Goal: Task Accomplishment & Management: Use online tool/utility

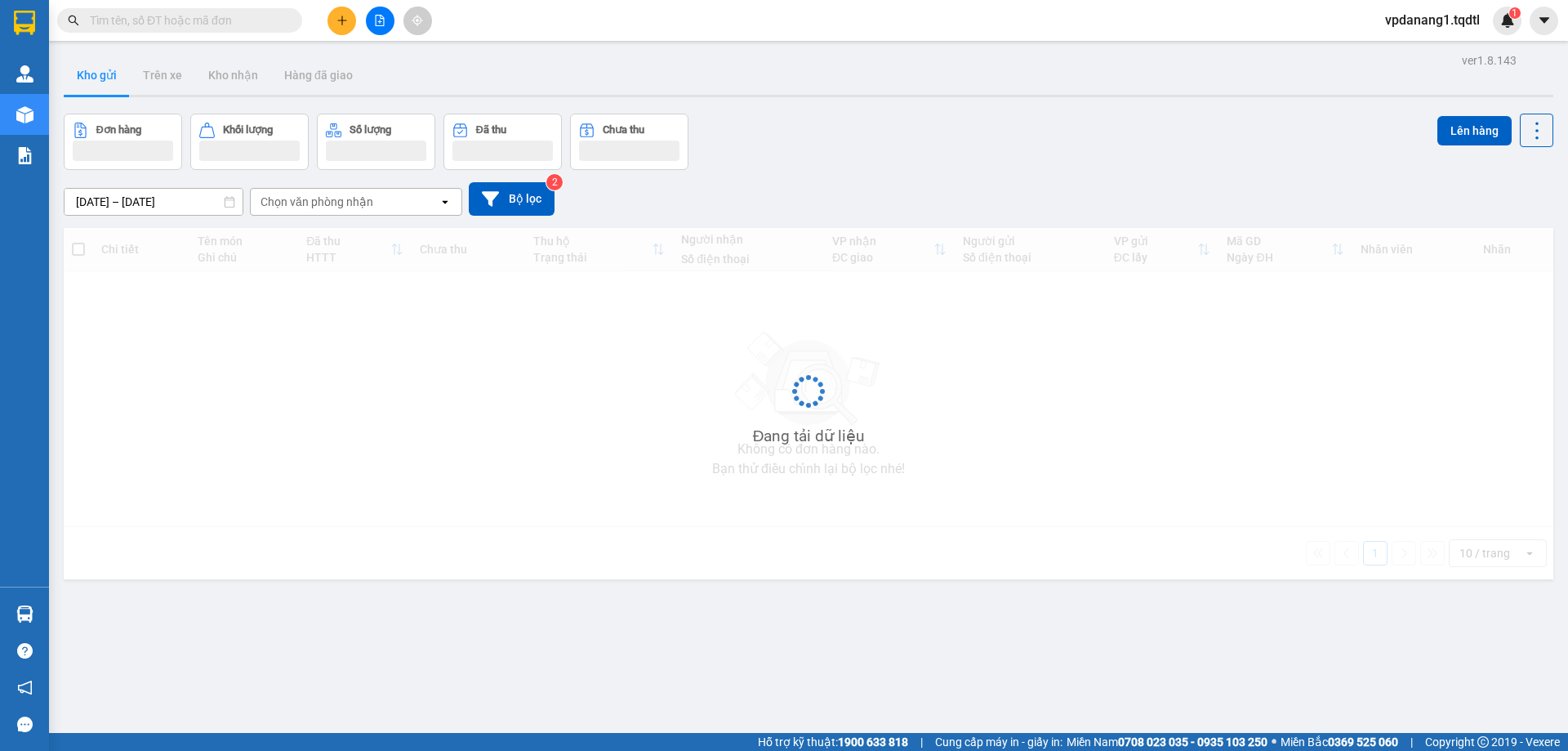
click at [383, 21] on icon "file-add" at bounding box center [379, 20] width 11 height 11
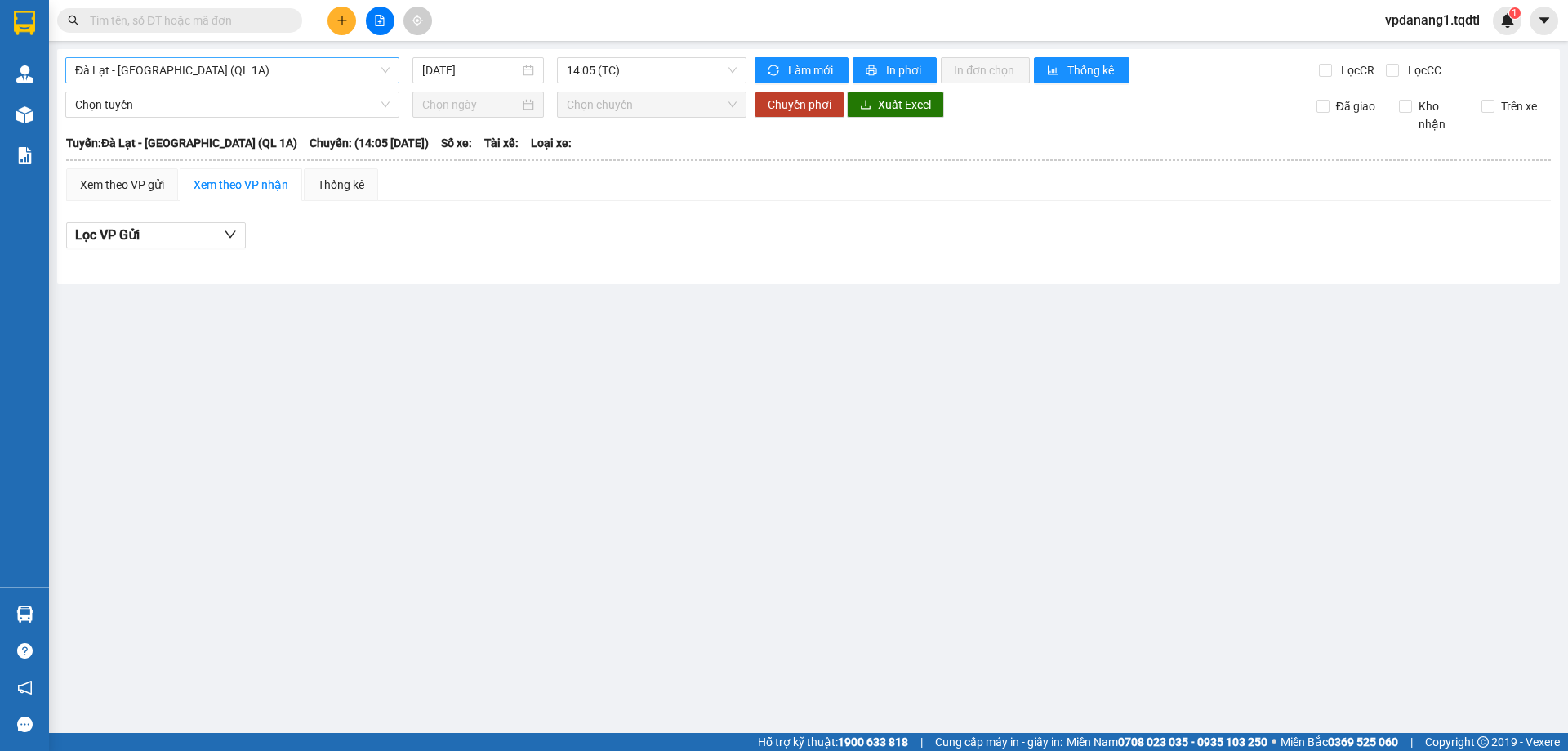
click at [253, 77] on span "Đà Lạt - Sài Gòn (QL 1A)" at bounding box center [232, 70] width 315 height 25
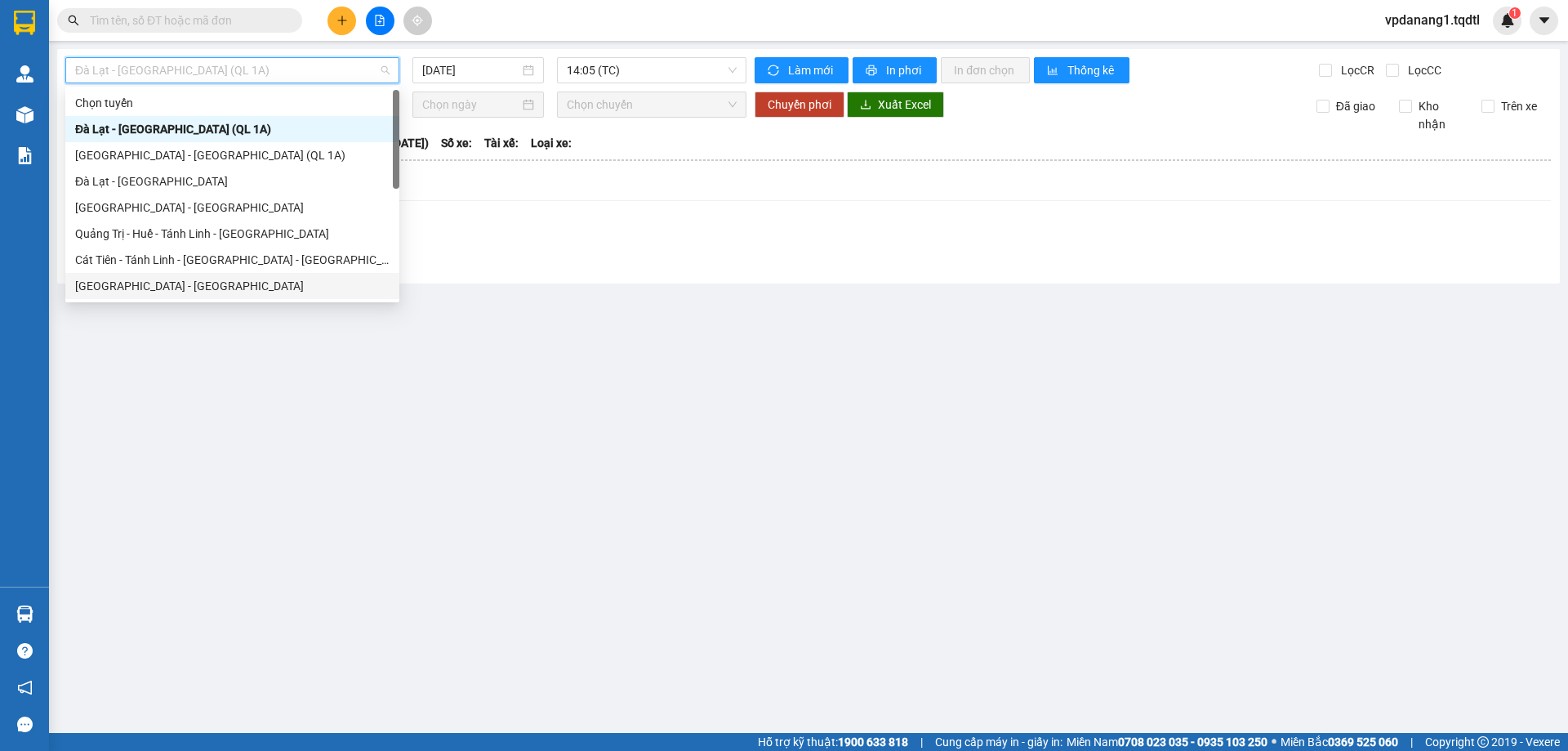
scroll to position [82, 0]
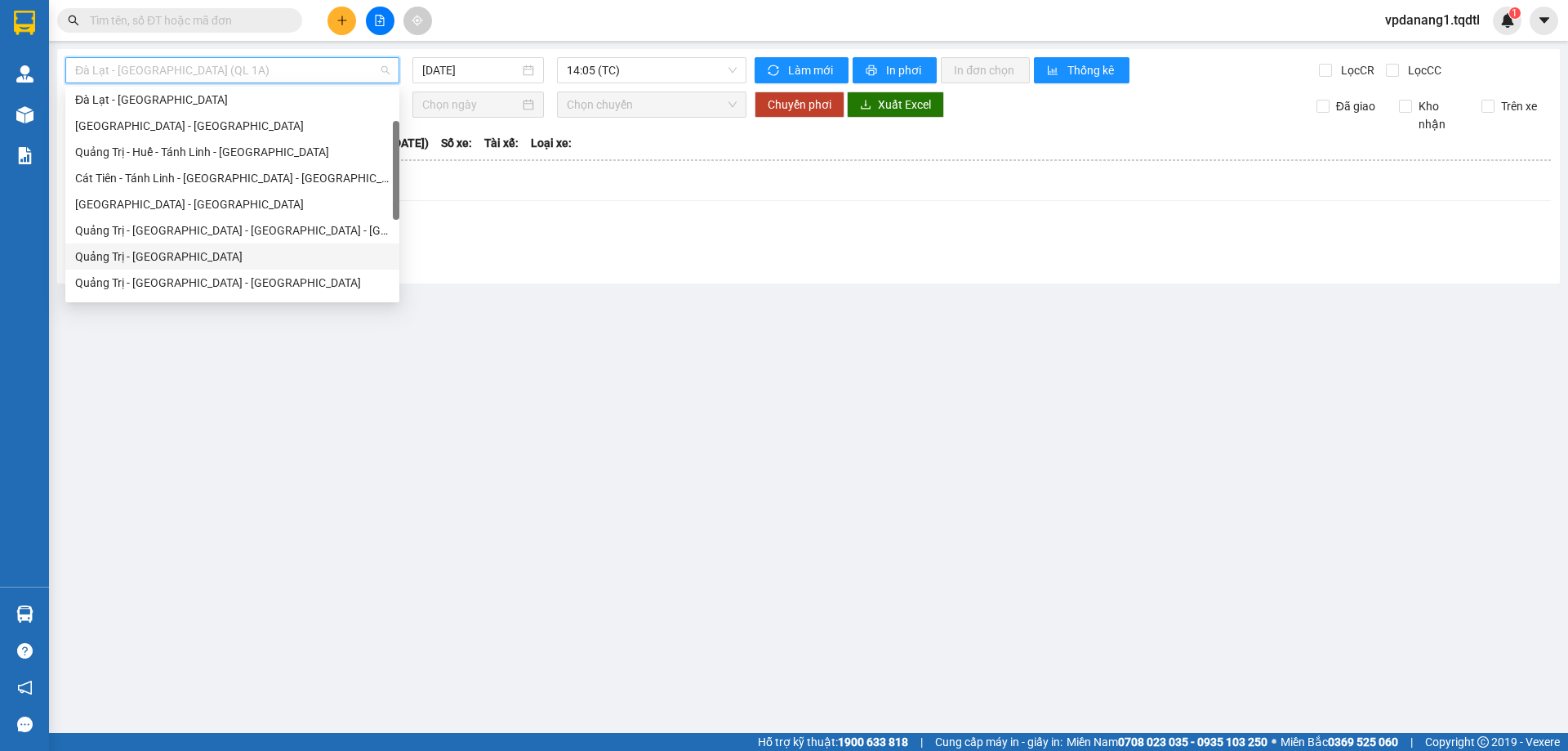
click at [184, 259] on div "Quảng Trị - Sài Gòn" at bounding box center [232, 256] width 315 height 18
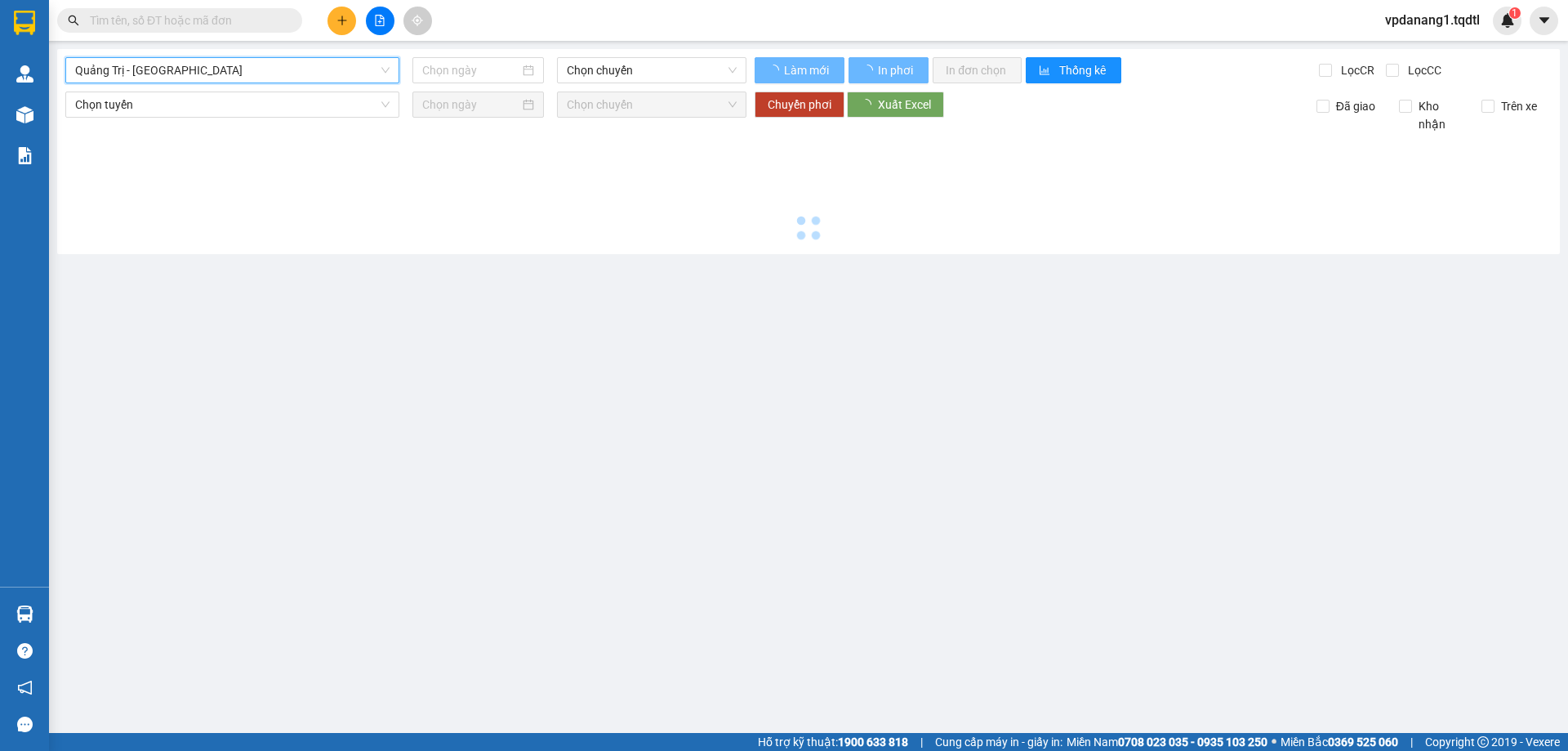
type input "12/09/2025"
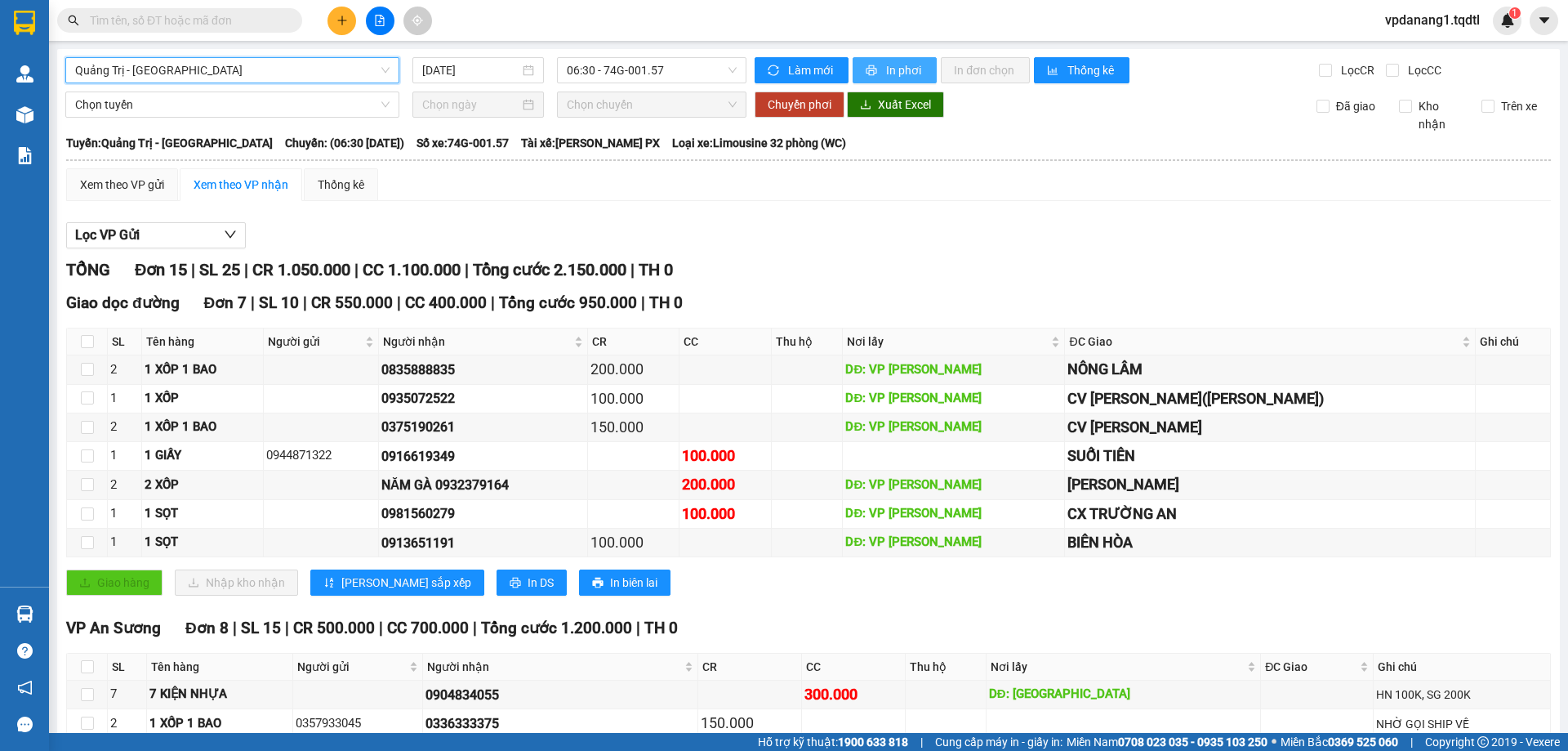
click at [897, 68] on span "In phơi" at bounding box center [904, 69] width 38 height 18
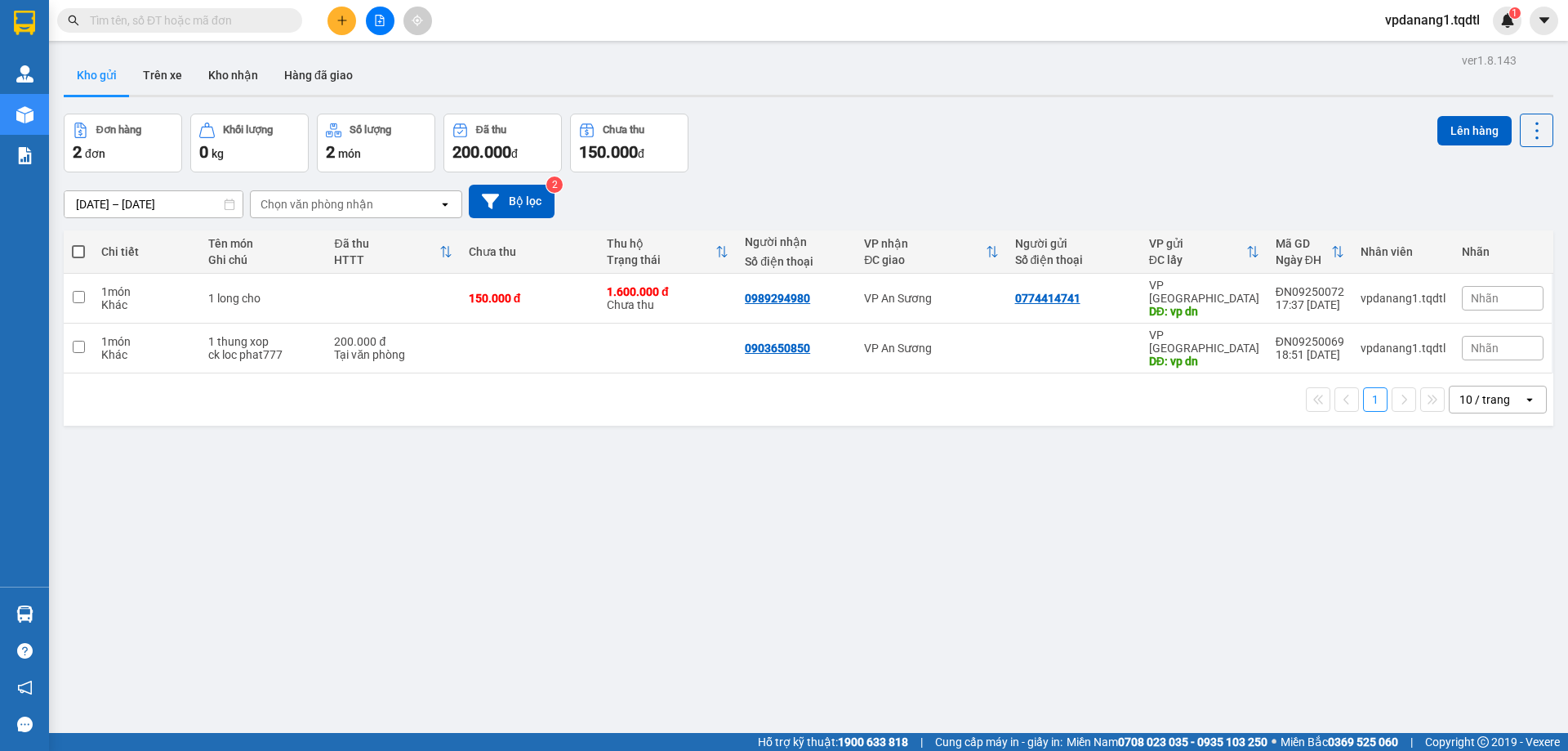
click at [377, 18] on icon "file-add" at bounding box center [379, 20] width 11 height 11
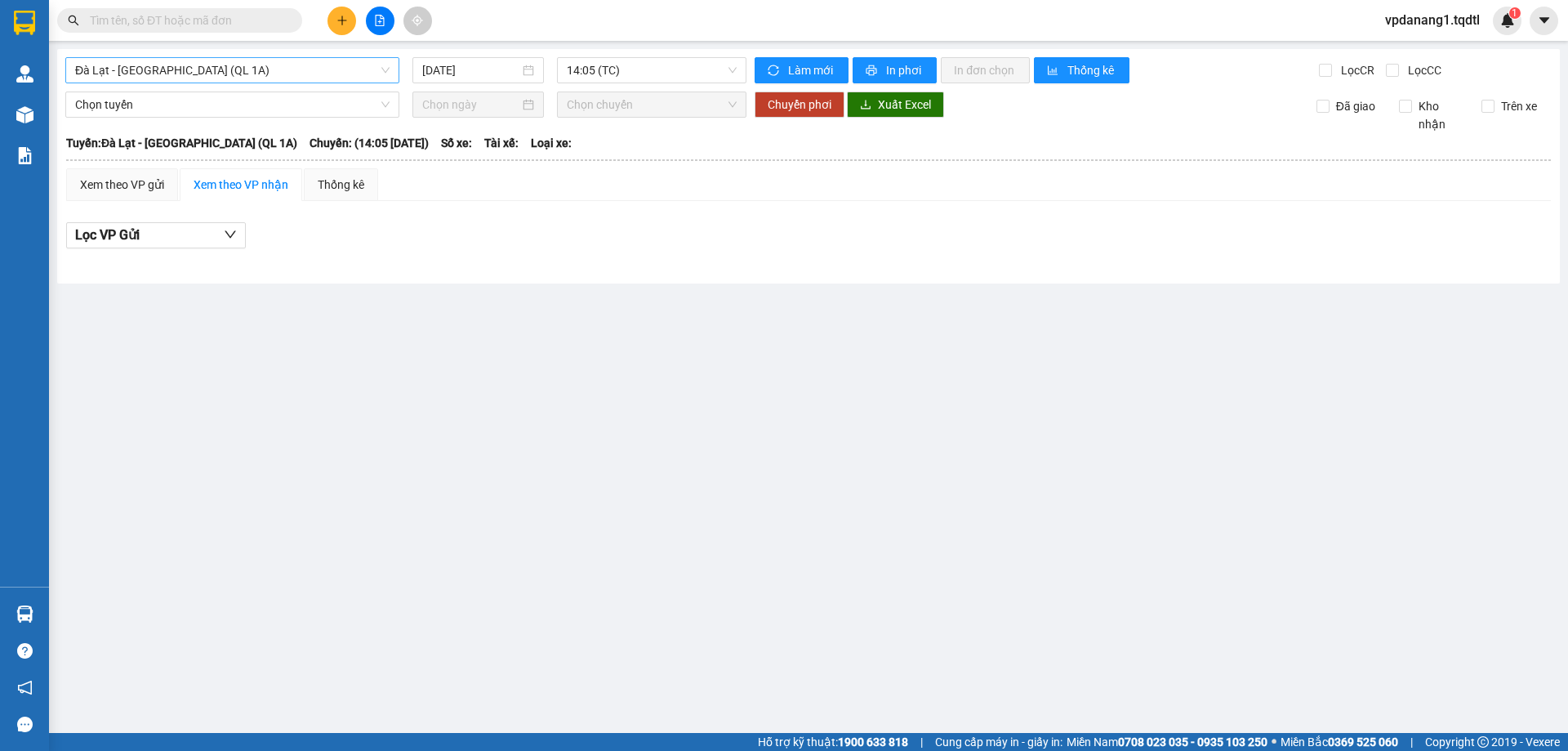
click at [196, 69] on span "Đà Lạt - Sài Gòn (QL 1A)" at bounding box center [232, 70] width 315 height 25
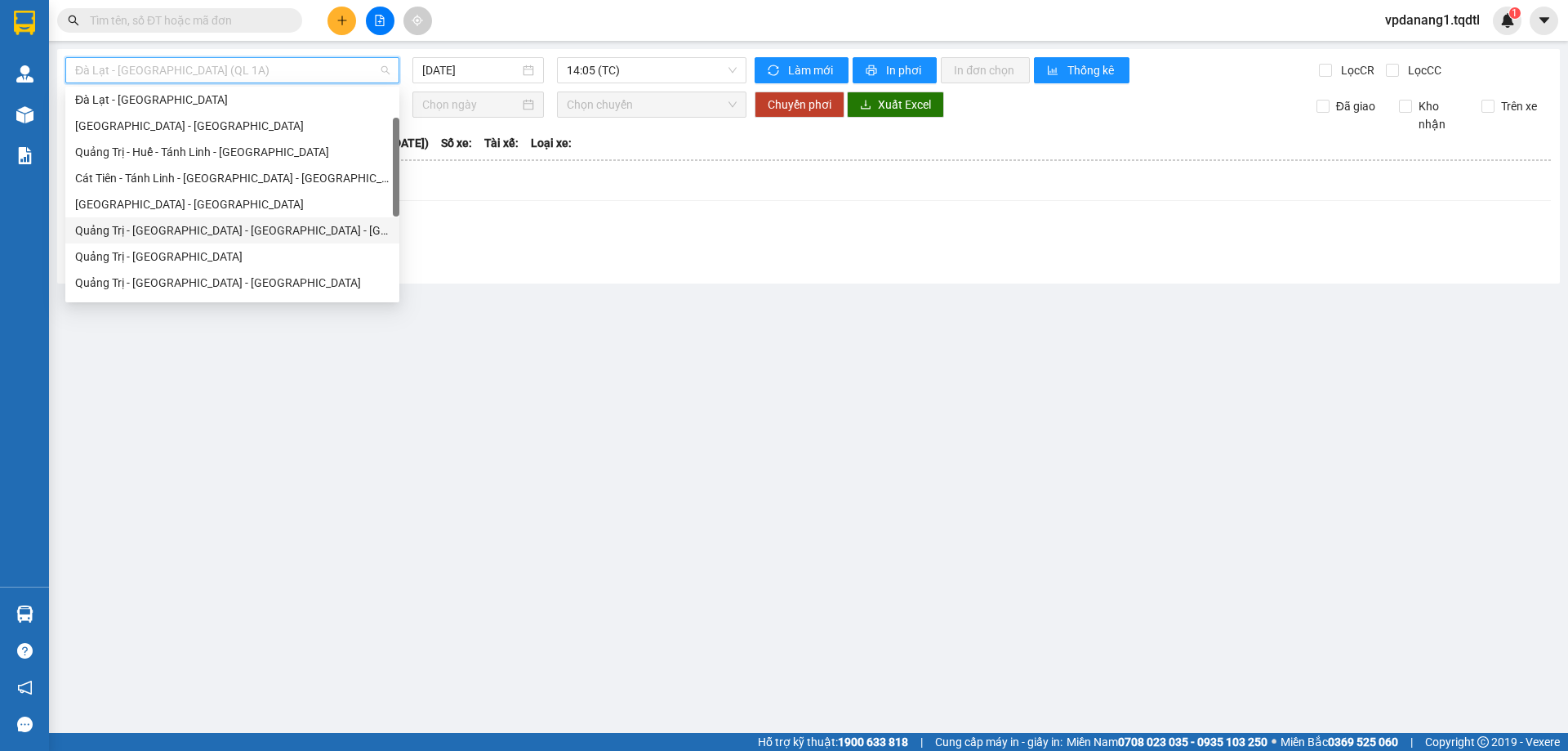
scroll to position [163, 0]
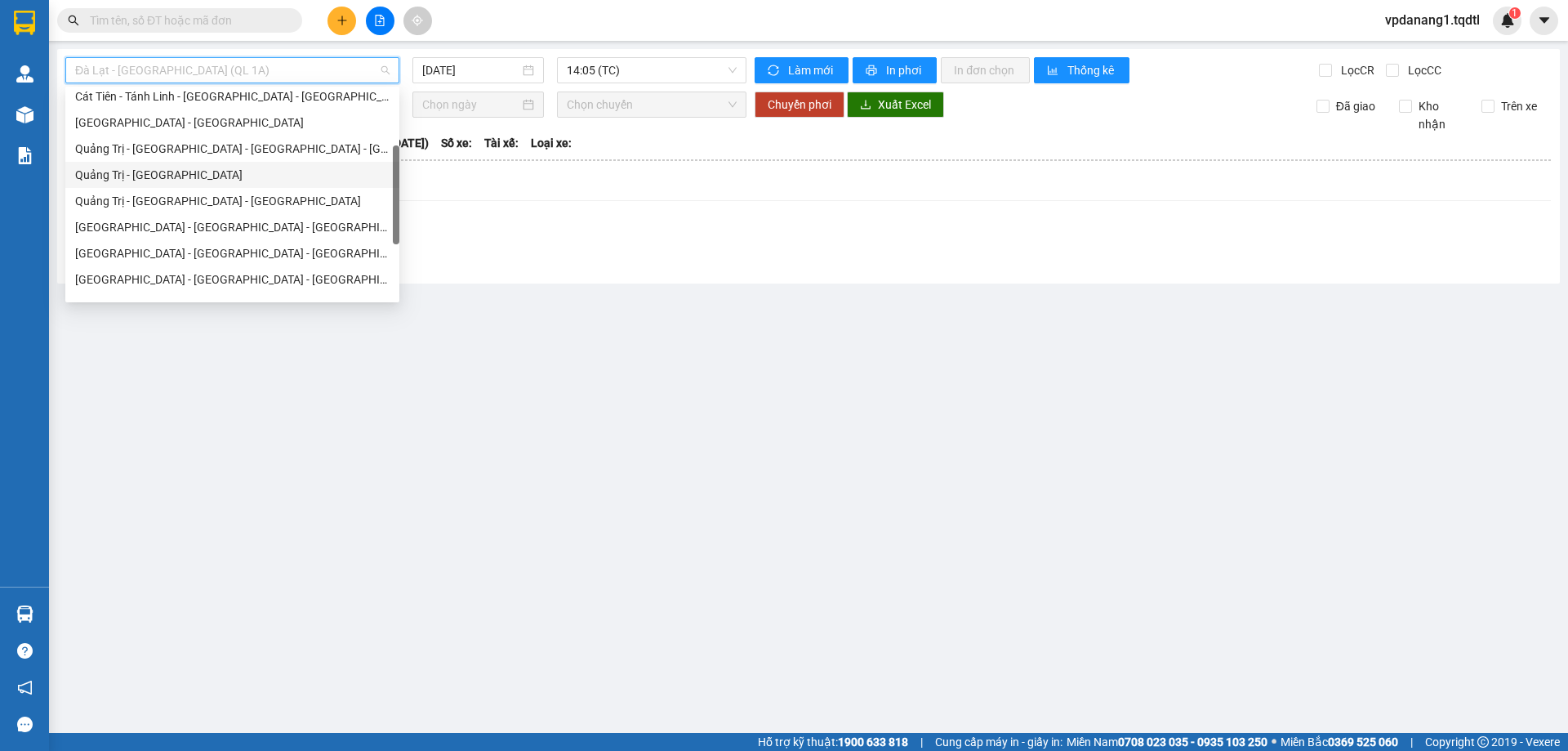
click at [175, 174] on div "Quảng Trị - Sài Gòn" at bounding box center [232, 174] width 315 height 18
type input "12/09/2025"
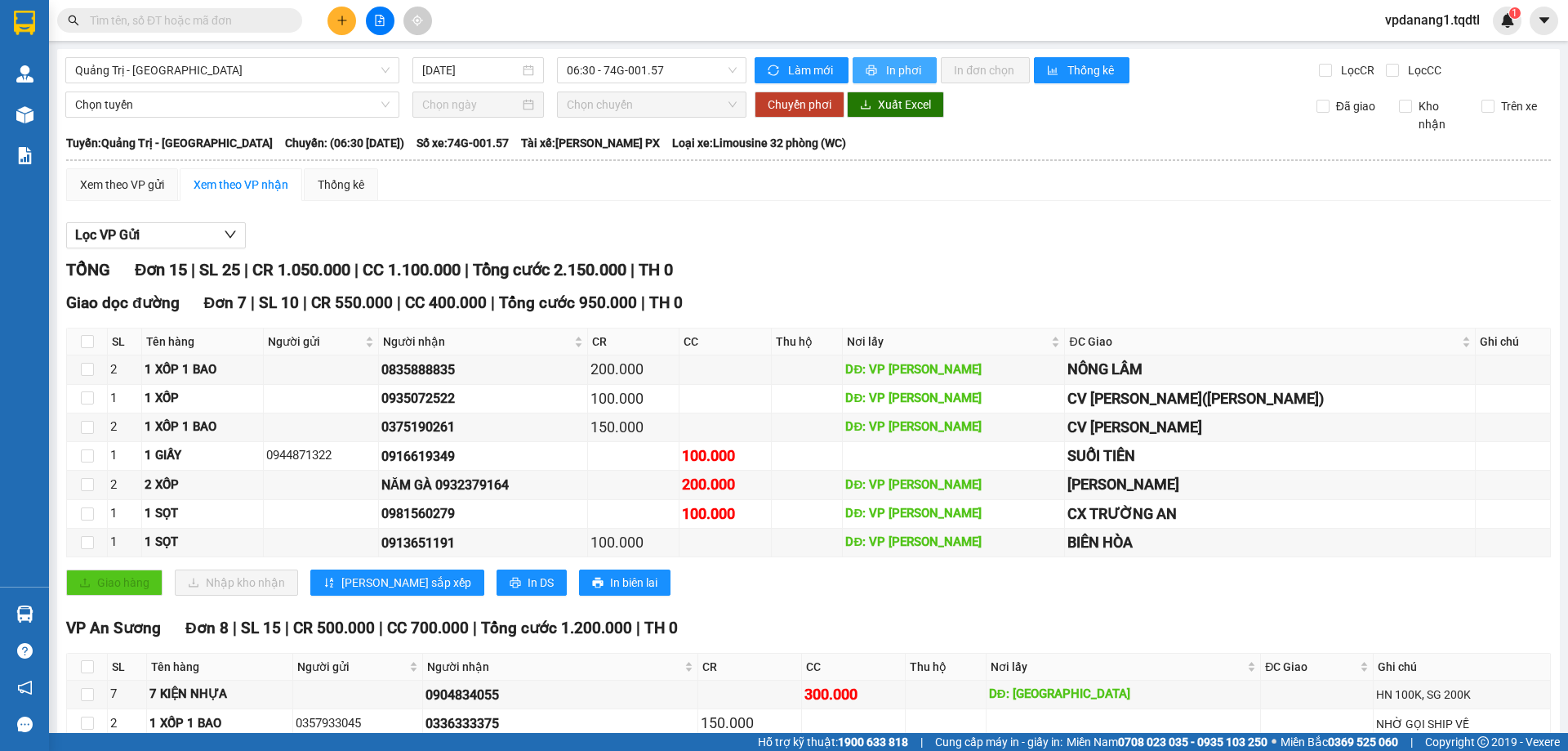
click at [900, 66] on span "In phơi" at bounding box center [904, 69] width 38 height 18
